Goal: Task Accomplishment & Management: Complete application form

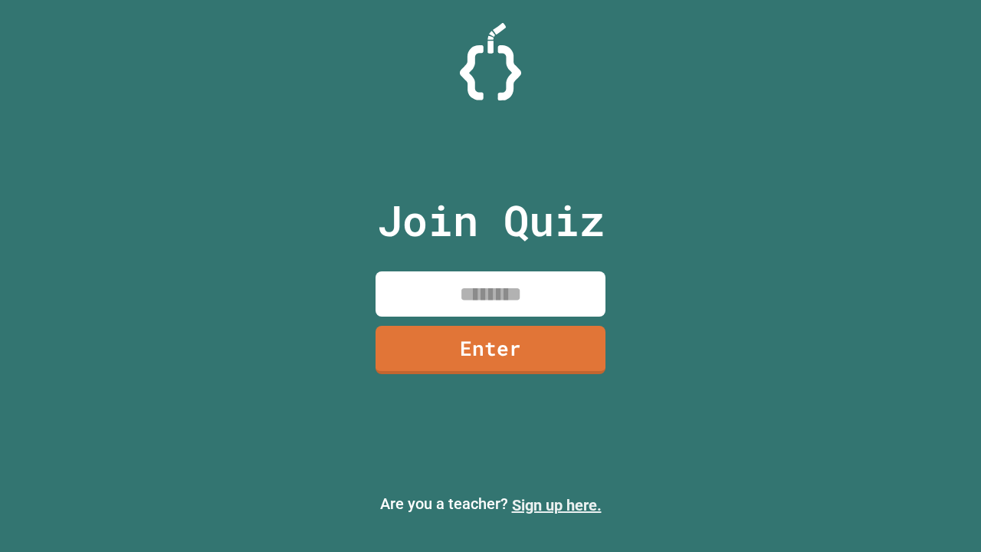
click at [556, 505] on link "Sign up here." at bounding box center [557, 505] width 90 height 18
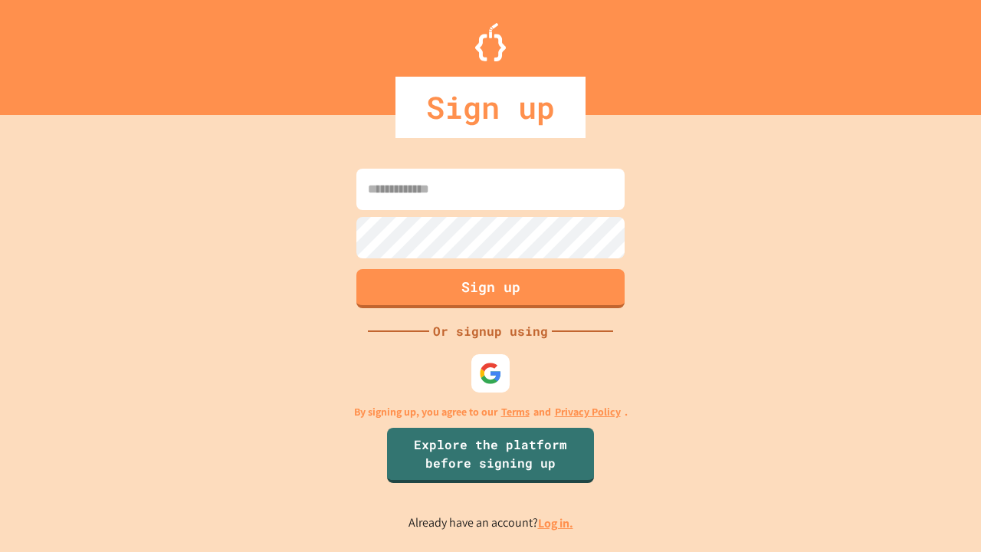
click at [556, 523] on link "Log in." at bounding box center [555, 523] width 35 height 16
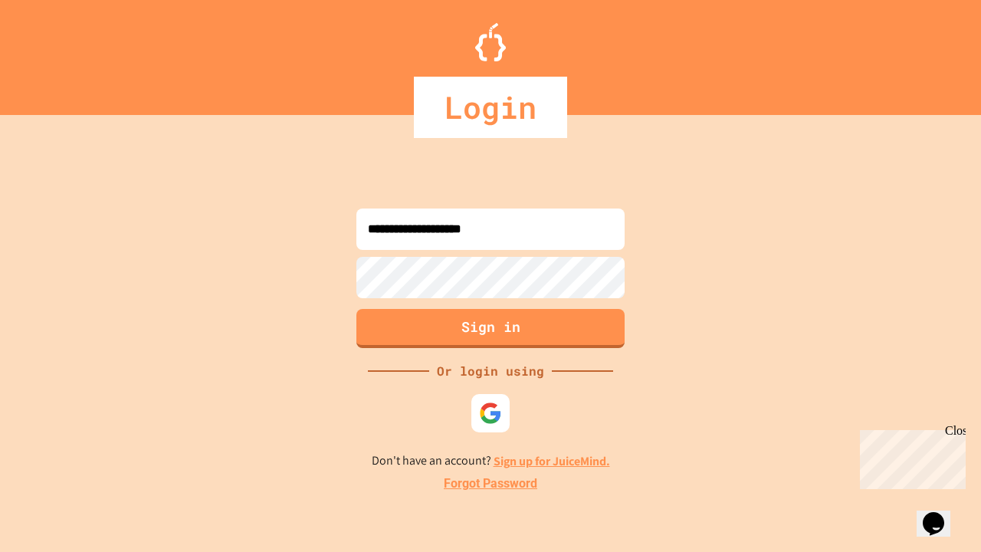
type input "**********"
